Goal: Transaction & Acquisition: Purchase product/service

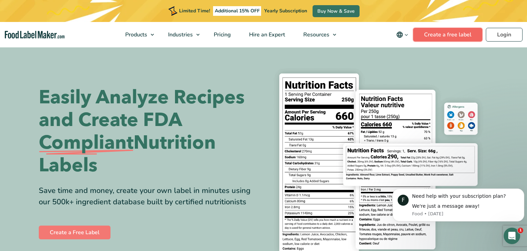
click at [448, 36] on link "Create a free label" at bounding box center [447, 35] width 69 height 14
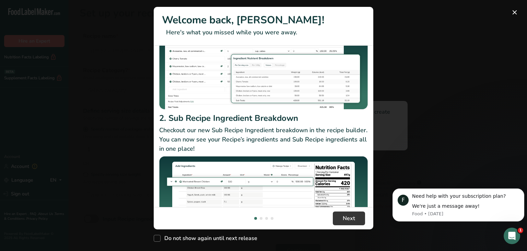
scroll to position [89, 0]
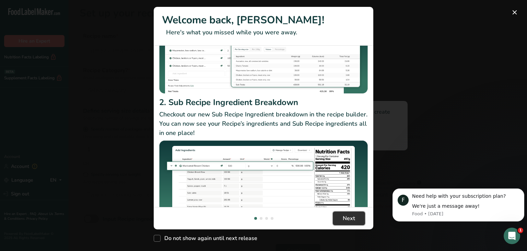
click at [352, 219] on span "Next" at bounding box center [348, 218] width 12 height 8
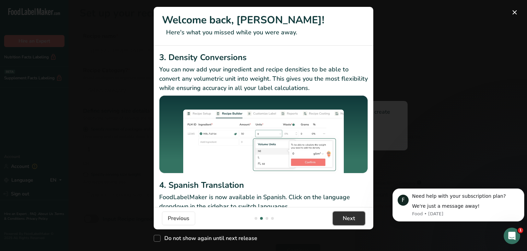
click at [352, 219] on span "Next" at bounding box center [348, 218] width 12 height 8
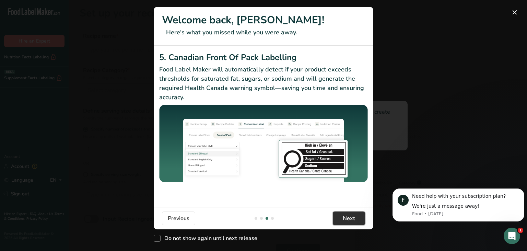
click at [353, 219] on span "Next" at bounding box center [348, 218] width 12 height 8
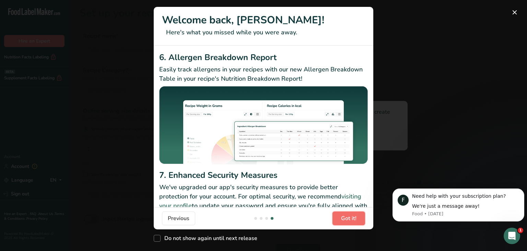
click at [353, 219] on span "Got it!" at bounding box center [348, 218] width 15 height 8
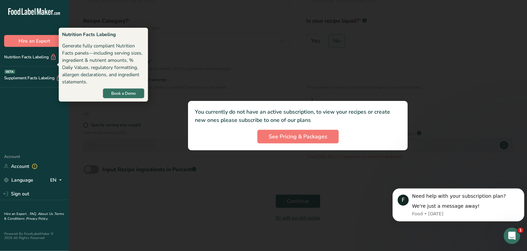
scroll to position [57, 0]
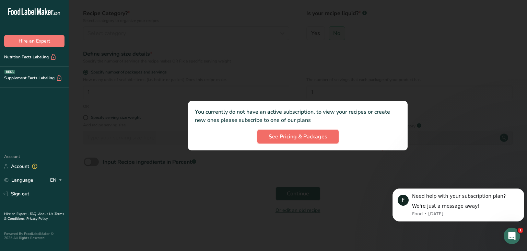
click at [327, 137] on span "See Pricing & Packages" at bounding box center [297, 136] width 59 height 8
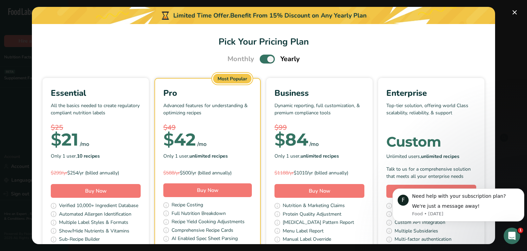
click at [263, 61] on span "Pick Your Pricing Plan Modal" at bounding box center [266, 59] width 15 height 9
click at [263, 61] on input "Pick Your Pricing Plan Modal" at bounding box center [261, 59] width 4 height 4
checkbox input "false"
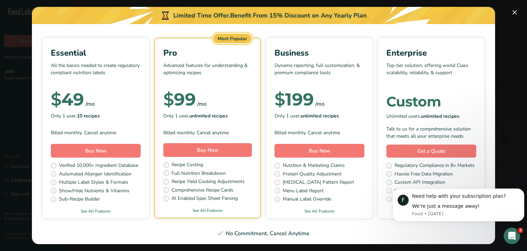
scroll to position [0, 0]
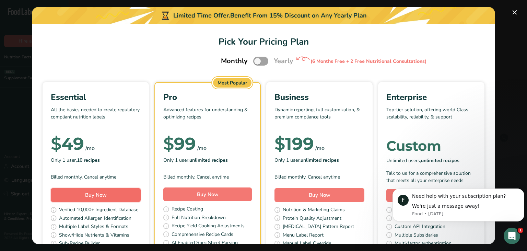
click at [119, 190] on button "Buy Now" at bounding box center [96, 195] width 90 height 14
